Goal: Ask a question

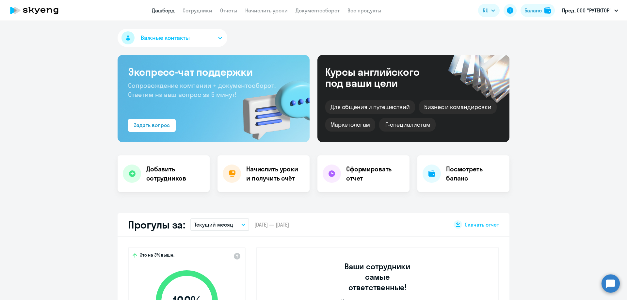
select select "30"
click at [608, 285] on circle at bounding box center [610, 283] width 18 height 18
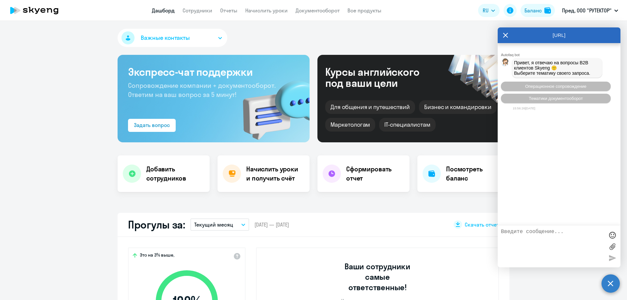
click at [504, 35] on icon at bounding box center [505, 35] width 5 height 16
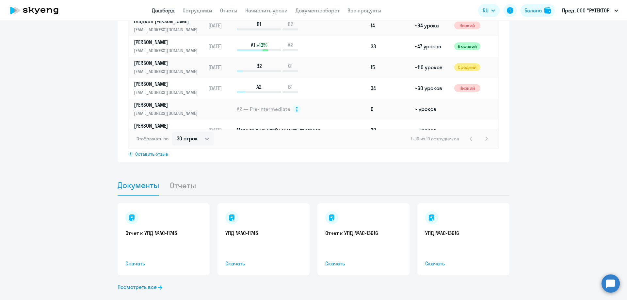
scroll to position [529, 0]
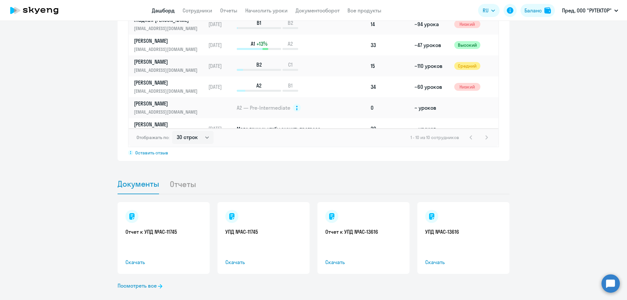
click at [182, 175] on li "Отчеты" at bounding box center [187, 184] width 37 height 20
click at [180, 178] on li "Отчеты" at bounding box center [187, 184] width 37 height 20
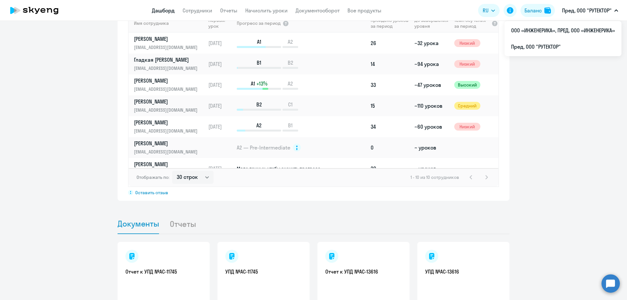
scroll to position [490, 0]
click at [609, 285] on circle at bounding box center [610, 283] width 18 height 18
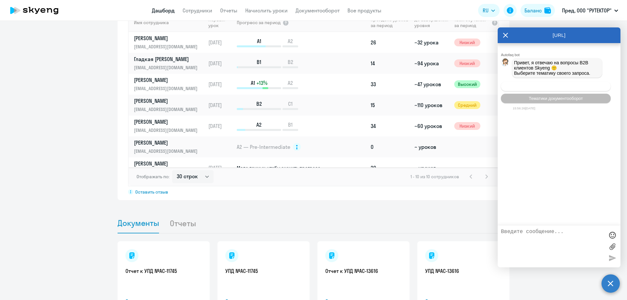
click at [561, 87] on span "Операционное сопровождение" at bounding box center [555, 86] width 61 height 5
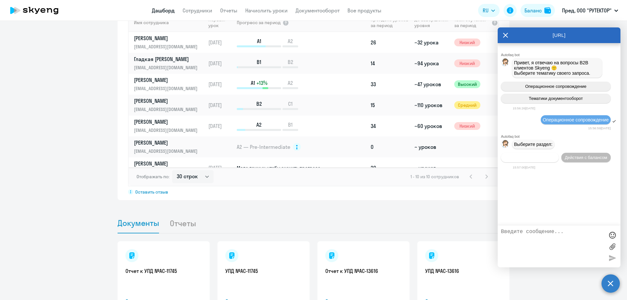
click at [532, 160] on span "Действия по сотрудникам" at bounding box center [529, 157] width 51 height 5
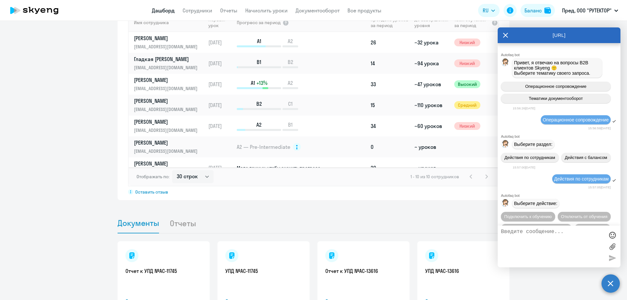
scroll to position [58, 0]
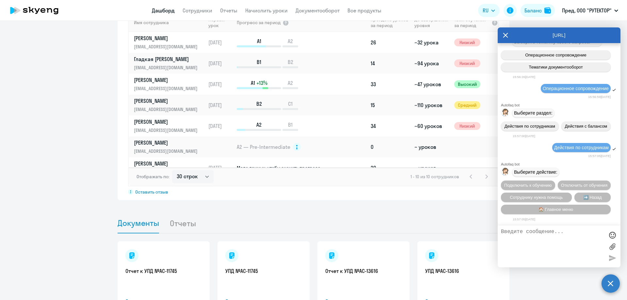
click at [522, 230] on textarea at bounding box center [552, 246] width 103 height 35
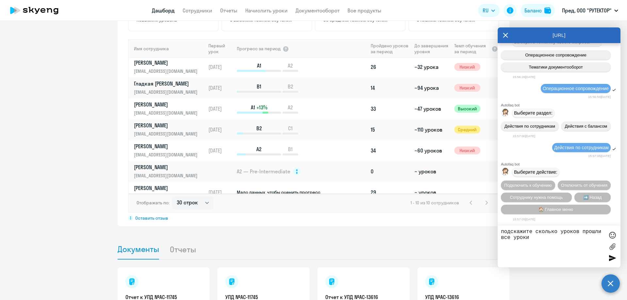
scroll to position [0, 0]
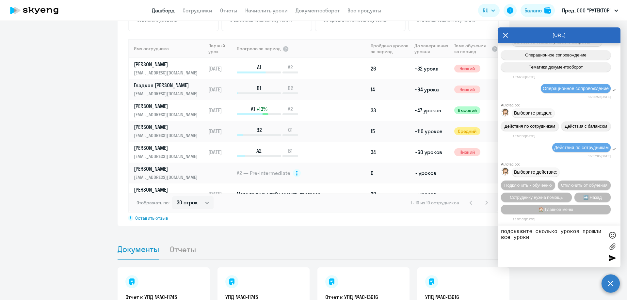
type textarea "подскажите сколько уроков прошли все уроки"
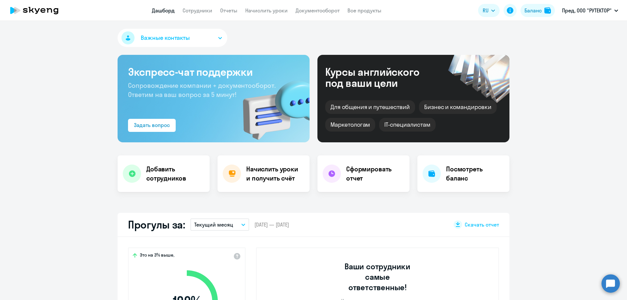
select select "30"
click at [610, 285] on circle at bounding box center [610, 283] width 18 height 18
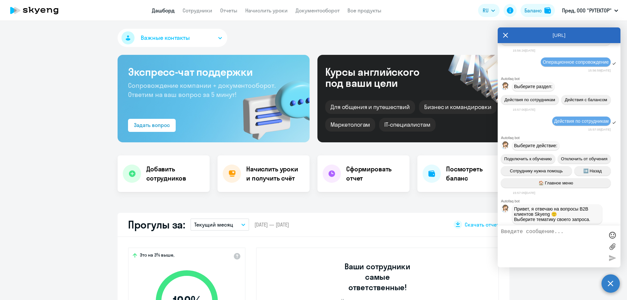
scroll to position [120, 0]
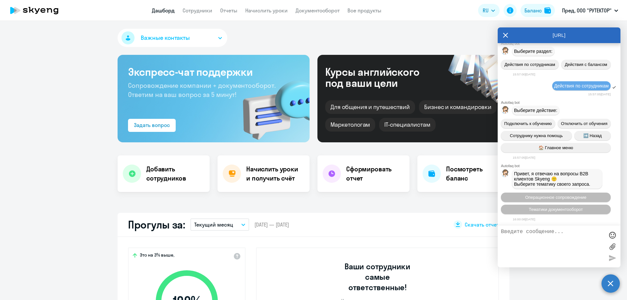
click at [524, 235] on textarea at bounding box center [552, 246] width 103 height 35
type textarea "Подскажите сколько уроков прошел [PERSON_NAME]"
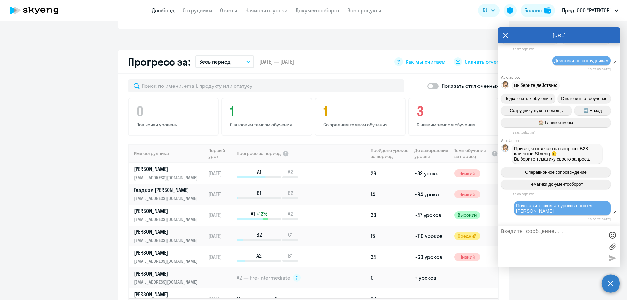
scroll to position [359, 0]
click at [530, 233] on textarea at bounding box center [552, 246] width 103 height 35
type textarea "сколько уроков прошел [PERSON_NAME]"
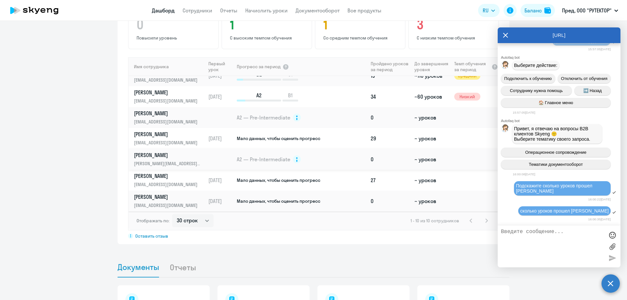
scroll to position [457, 0]
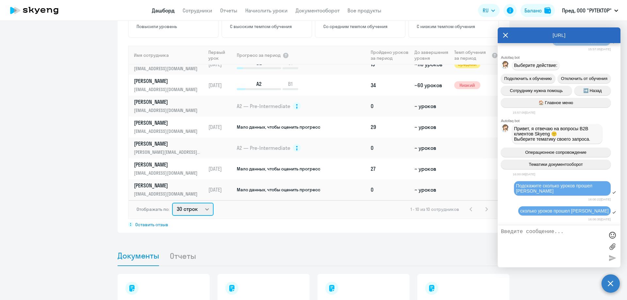
click at [203, 203] on select "30 строк 50 строк 100 строк" at bounding box center [192, 209] width 41 height 13
click at [326, 234] on div "Важные контакты Экспресс-чат поддержки Сопровождение компании + документооборот…" at bounding box center [313, 160] width 627 height 279
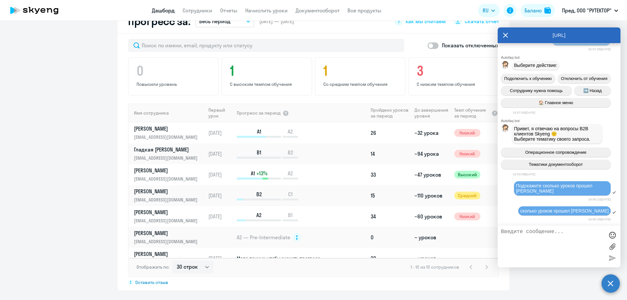
scroll to position [392, 0]
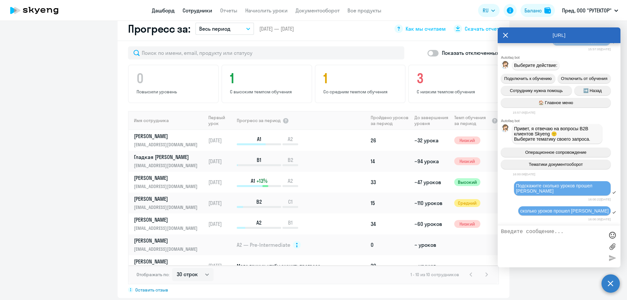
click at [192, 10] on link "Сотрудники" at bounding box center [197, 10] width 30 height 7
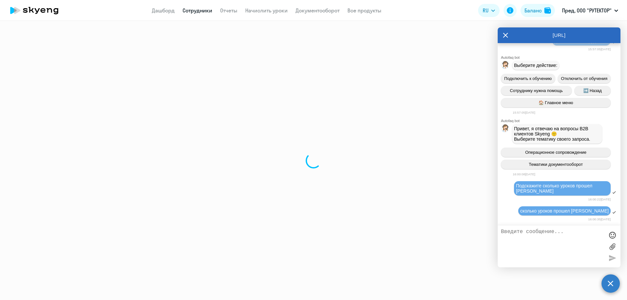
select select "30"
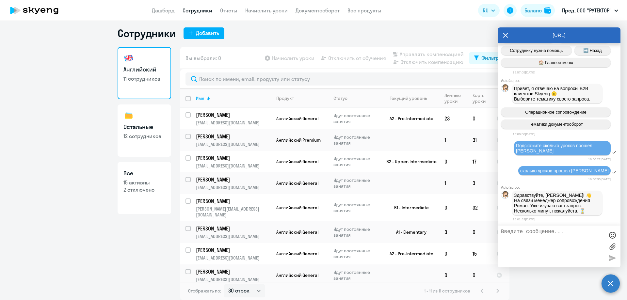
click at [135, 186] on p "2 отключено" at bounding box center [144, 189] width 42 height 7
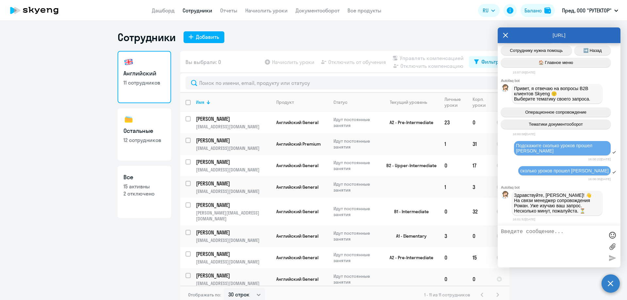
select select "30"
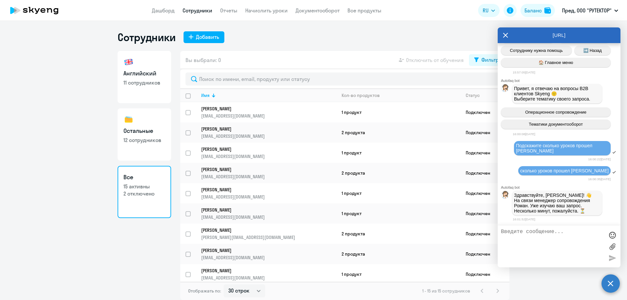
click at [139, 137] on p "12 сотрудников" at bounding box center [144, 139] width 42 height 7
select select "30"
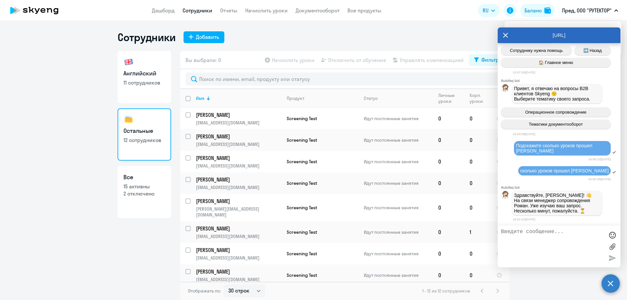
click at [609, 9] on p "Пред, ООО "РУТЕКТОР"" at bounding box center [587, 11] width 50 height 8
click at [506, 37] on icon at bounding box center [505, 35] width 5 height 16
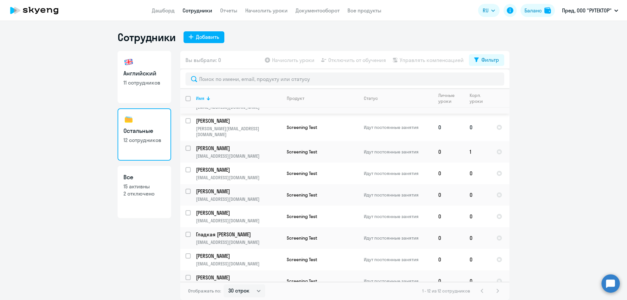
scroll to position [85, 0]
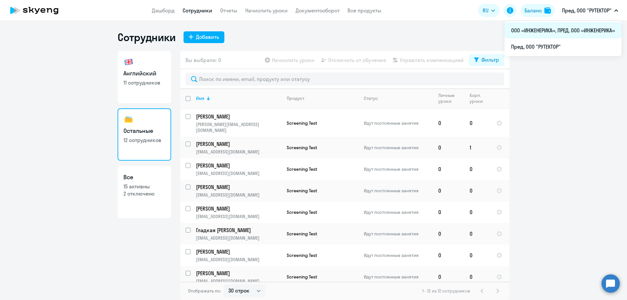
click at [555, 30] on li "ООО «ИНЖЕНЕРИКА», ПРЕД, ООО «ИНЖЕНЕРИКА»" at bounding box center [562, 30] width 117 height 16
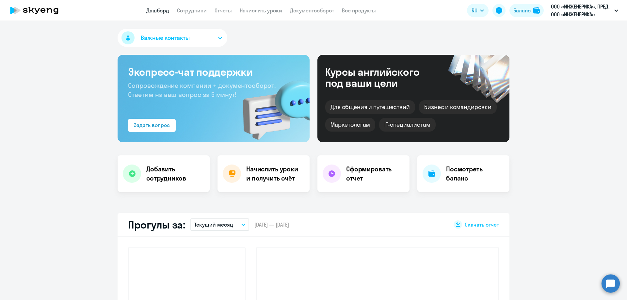
select select "30"
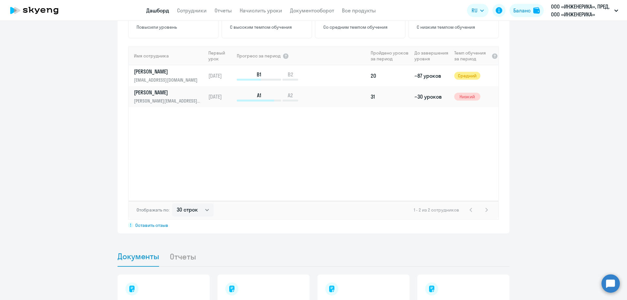
scroll to position [457, 0]
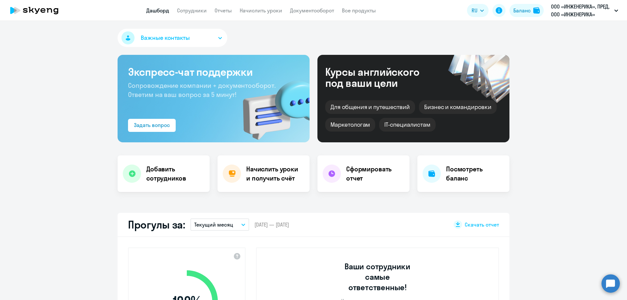
select select "30"
click at [611, 10] on button "ООО «ИНЖЕНЕРИКА», ПРЕД, ООО «ИНЖЕНЕРИКА»" at bounding box center [584, 11] width 74 height 16
click at [599, 11] on p "ООО «ИНЖЕНЕРИКА», ПРЕД, ООО «ИНЖЕНЕРИКА»" at bounding box center [581, 11] width 61 height 16
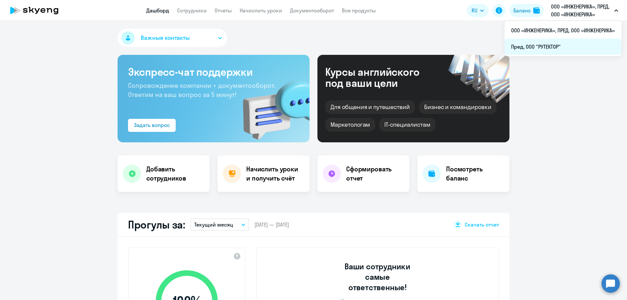
click at [550, 47] on li "Пред, ООО "РУТЕКТОР"" at bounding box center [562, 47] width 117 height 16
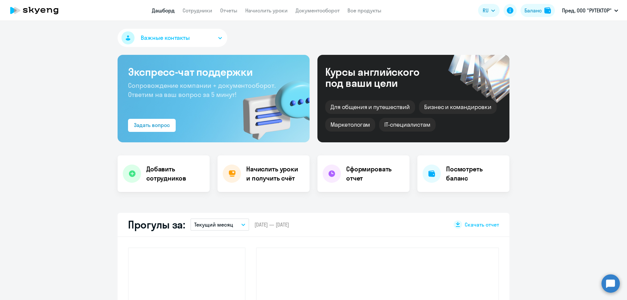
select select "30"
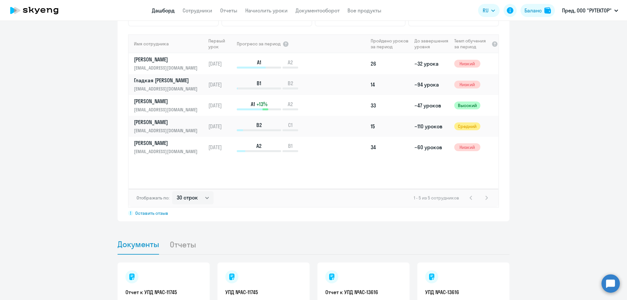
scroll to position [457, 0]
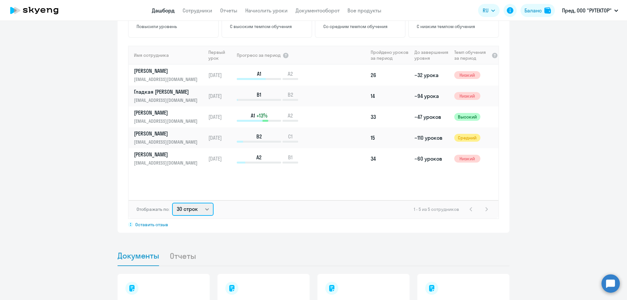
click at [202, 203] on select "30 строк 50 строк 100 строк" at bounding box center [192, 209] width 41 height 13
click at [557, 133] on app-progress-dashboard "Прогресс за: Весь период – 06.03.2025 — 14.08.2025 Как мы считаем Скачать отчет…" at bounding box center [313, 92] width 627 height 281
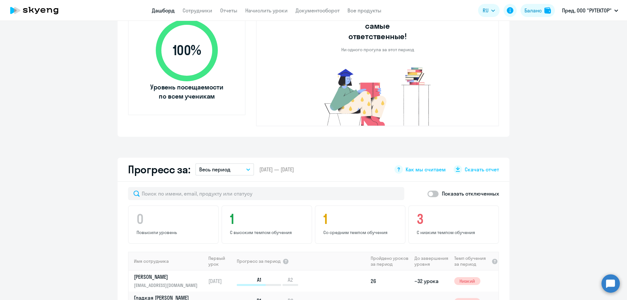
scroll to position [170, 0]
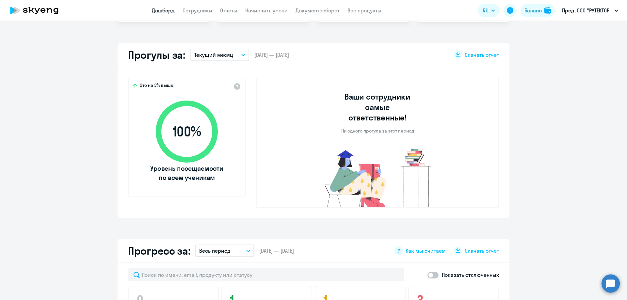
click at [606, 287] on circle at bounding box center [610, 283] width 18 height 18
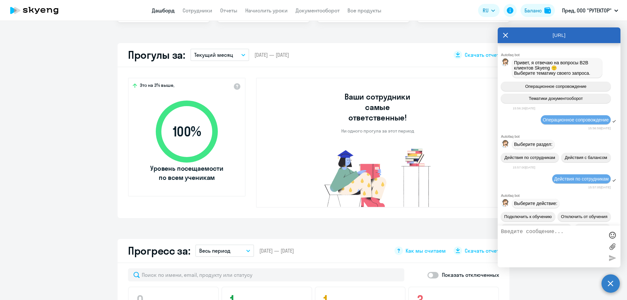
scroll to position [278, 0]
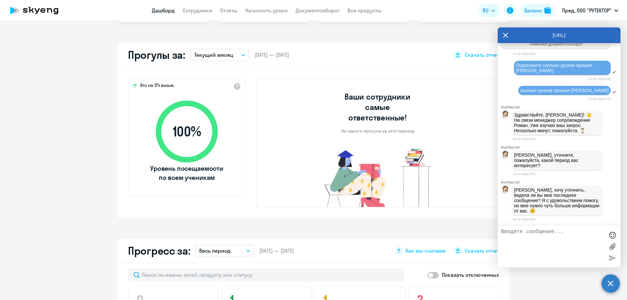
click at [242, 53] on button "Текущий месяц" at bounding box center [219, 55] width 59 height 12
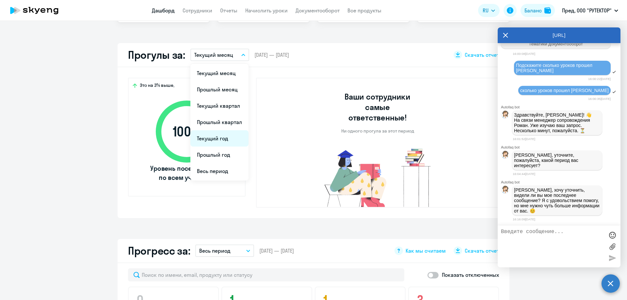
click at [227, 141] on li "Текущий год" at bounding box center [219, 138] width 58 height 16
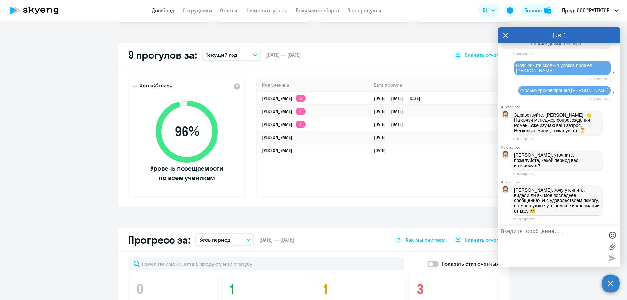
click at [521, 230] on textarea at bounding box center [552, 246] width 103 height 35
drag, startPoint x: 554, startPoint y: 229, endPoint x: 472, endPoint y: 226, distance: 82.0
click at [472, 226] on body "Дашборд Сотрудники Отчеты Начислить уроки Документооборот Все продукты Дашборд …" at bounding box center [313, 150] width 627 height 300
type textarea "с 6 марта 2025"
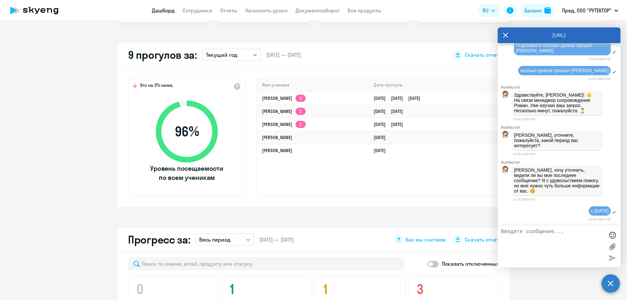
click at [46, 124] on app-truancy-attendance-dashboard "9 прогулов за: Текущий год Текущий месяц Прошлый месяц Текущий квартал Прошлый …" at bounding box center [313, 125] width 627 height 164
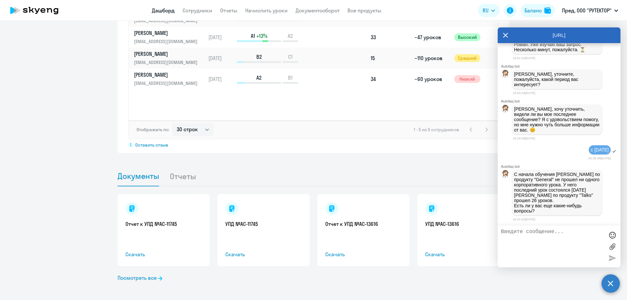
scroll to position [528, 0]
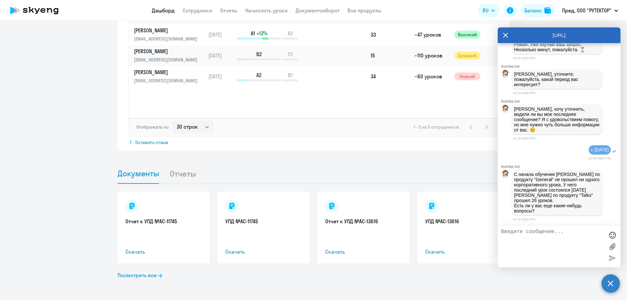
click at [537, 233] on textarea at bounding box center [552, 246] width 103 height 35
click at [533, 237] on textarea "подскажите кто еще не прошел уроки с маррта 2025 года" at bounding box center [552, 246] width 103 height 35
click at [539, 241] on textarea "подскажите кто еще не прошел уроки с маррта 2025 года" at bounding box center [552, 246] width 103 height 35
type textarea "подскажите кто еще не прошел уроки с марта 2025 года"
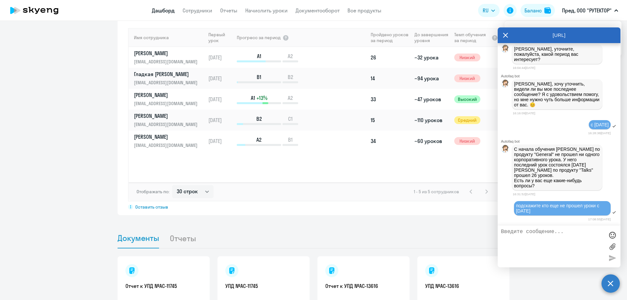
scroll to position [463, 0]
